Goal: Task Accomplishment & Management: Manage account settings

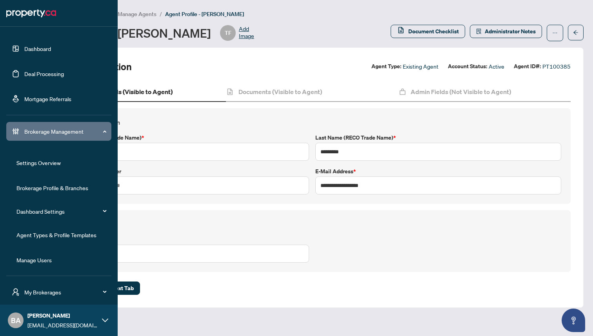
click at [42, 234] on link "Agent Types & Profile Templates" at bounding box center [56, 234] width 80 height 7
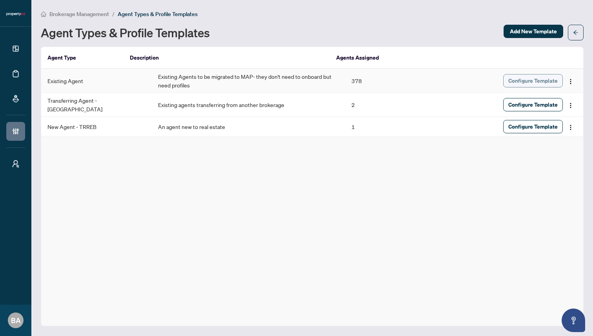
click at [528, 79] on span "Configure Template" at bounding box center [532, 81] width 49 height 13
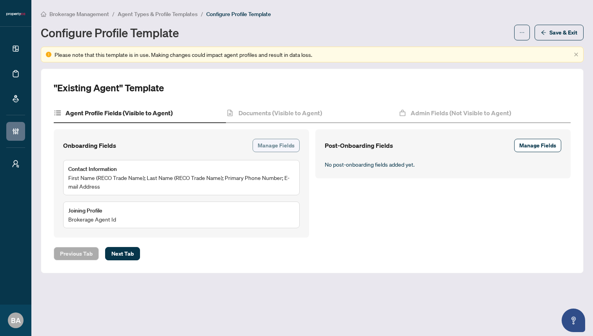
click at [273, 146] on span "Manage Fields" at bounding box center [276, 145] width 37 height 13
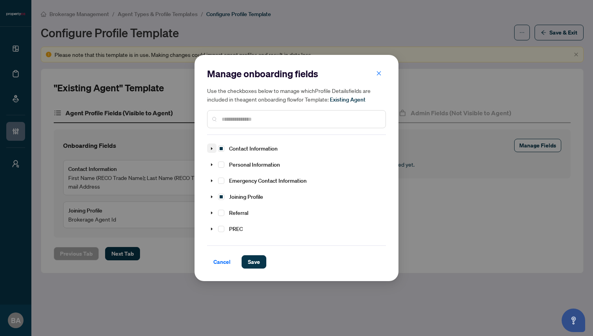
click at [210, 149] on icon "caret-down" at bounding box center [212, 149] width 4 height 4
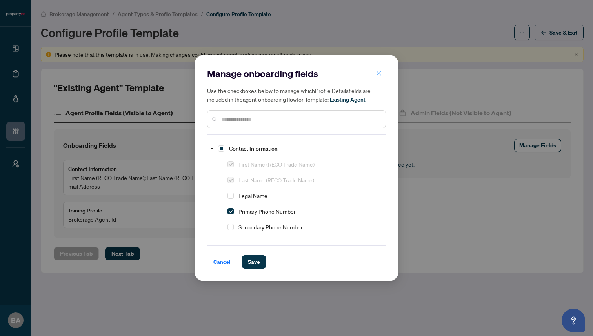
click at [379, 73] on icon "close" at bounding box center [379, 73] width 4 height 4
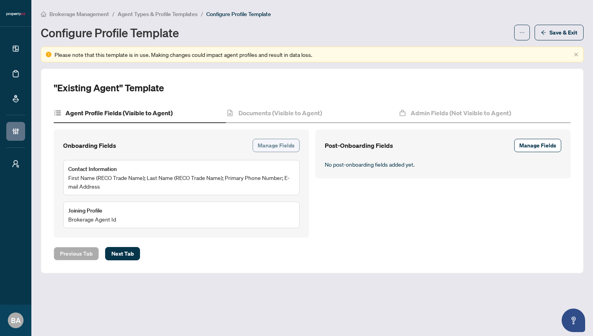
click at [286, 144] on span "Manage Fields" at bounding box center [276, 145] width 37 height 13
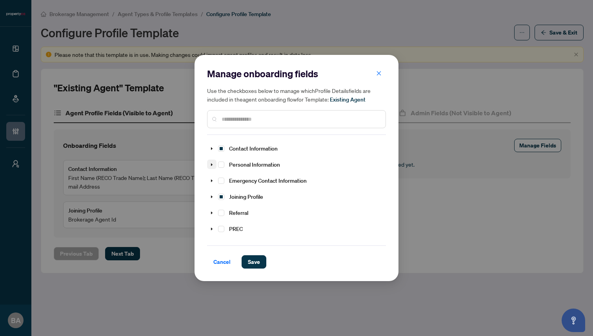
click at [213, 165] on icon "caret-down" at bounding box center [212, 165] width 4 height 4
click at [220, 197] on icon "caret-down" at bounding box center [221, 197] width 4 height 4
click at [211, 180] on icon "caret-down" at bounding box center [212, 181] width 2 height 3
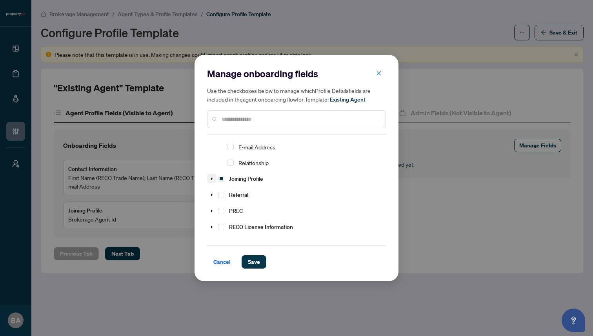
click at [212, 178] on icon "caret-down" at bounding box center [212, 179] width 2 height 3
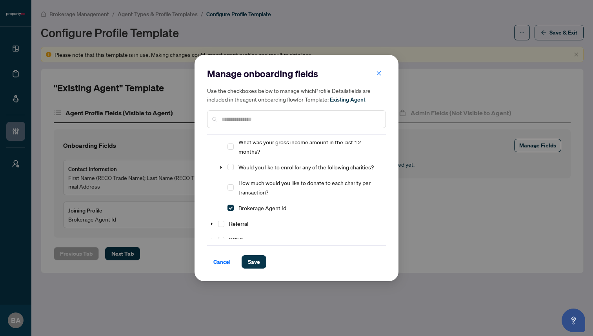
scroll to position [395, 0]
